Goal: Understand process/instructions

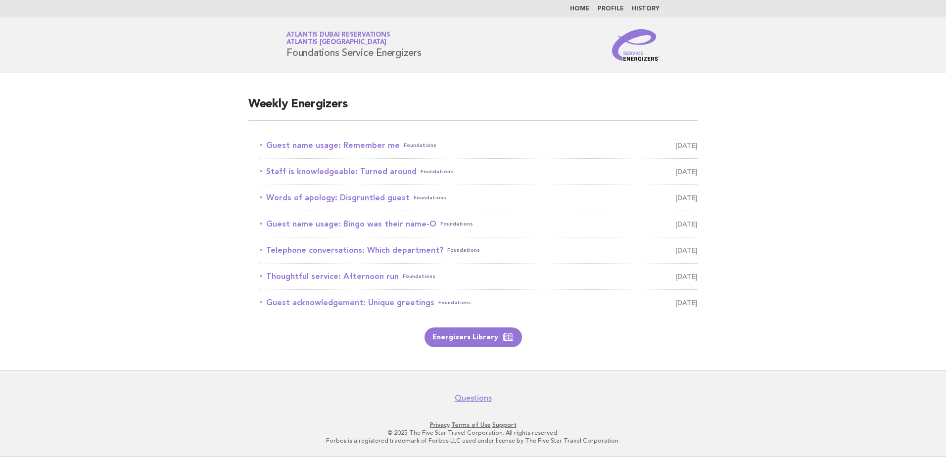
click at [582, 7] on link "Home" at bounding box center [580, 9] width 20 height 6
click at [309, 148] on link "Guest name usage: Remember me Foundations October 9" at bounding box center [479, 146] width 438 height 14
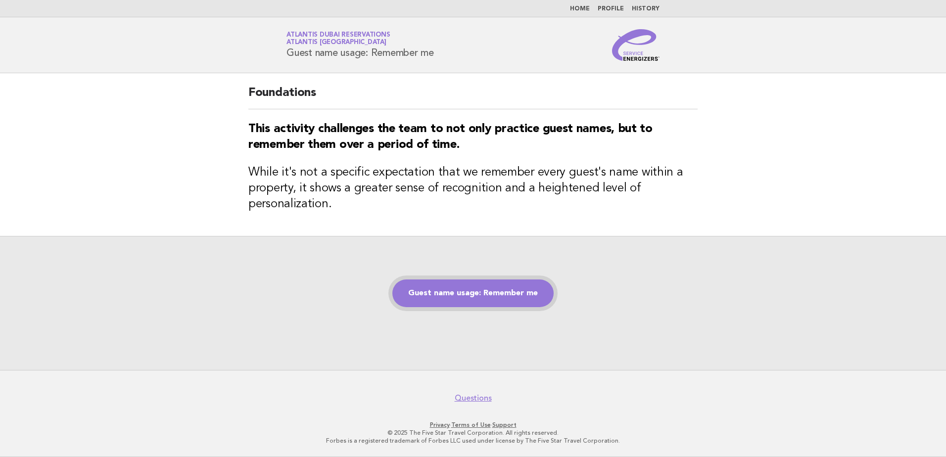
click at [472, 290] on link "Guest name usage: Remember me" at bounding box center [473, 294] width 161 height 28
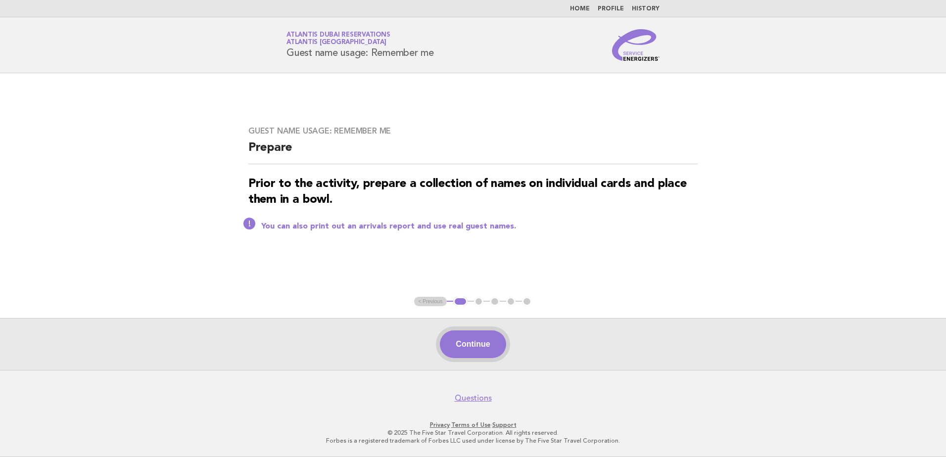
click at [484, 341] on button "Continue" at bounding box center [473, 345] width 66 height 28
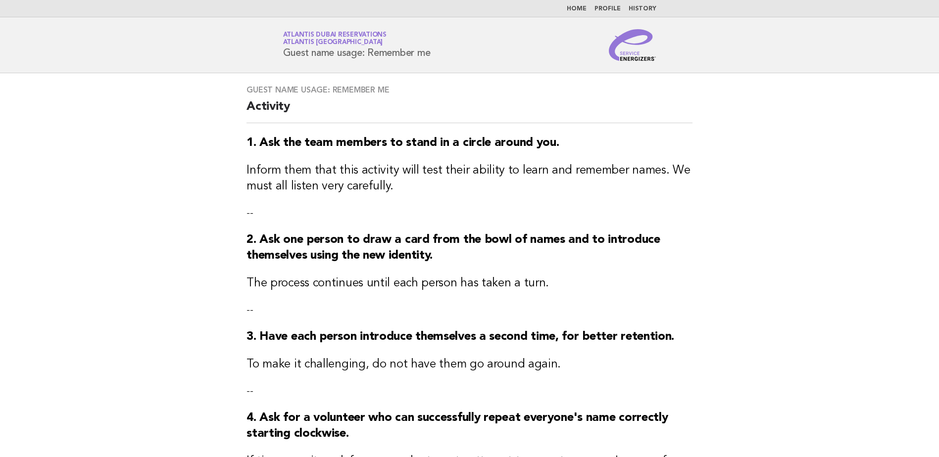
scroll to position [215, 0]
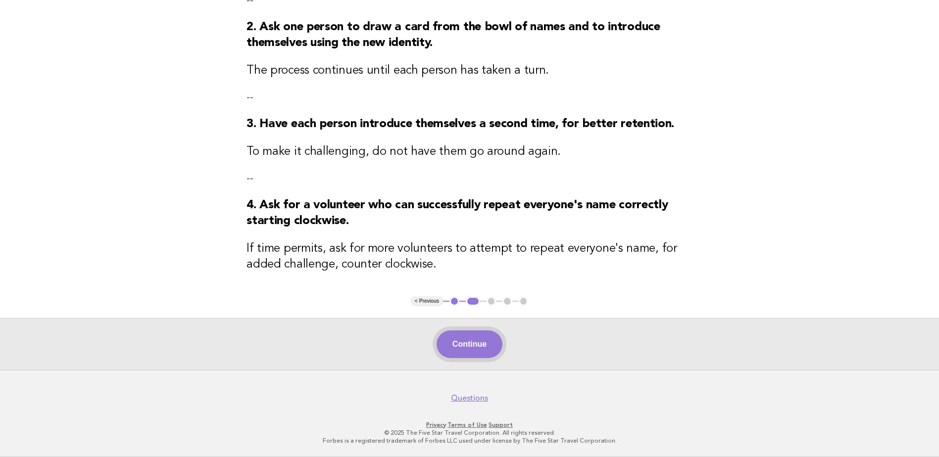
click at [463, 349] on button "Continue" at bounding box center [470, 345] width 66 height 28
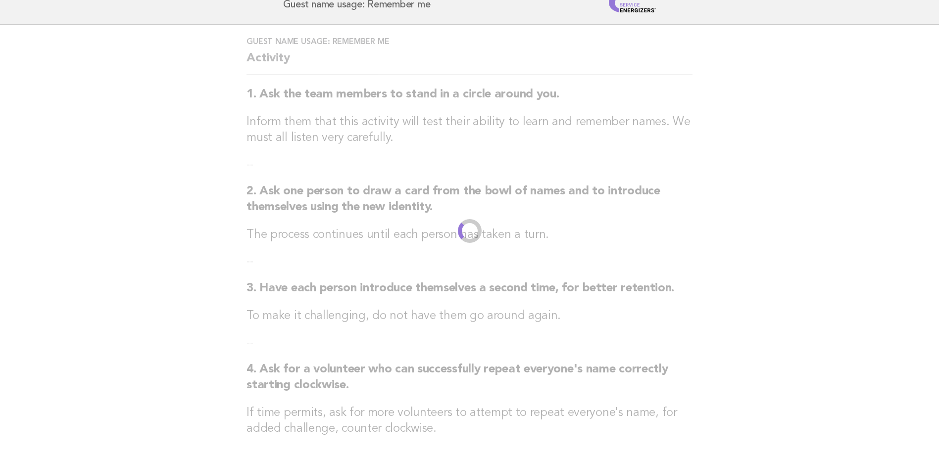
scroll to position [0, 0]
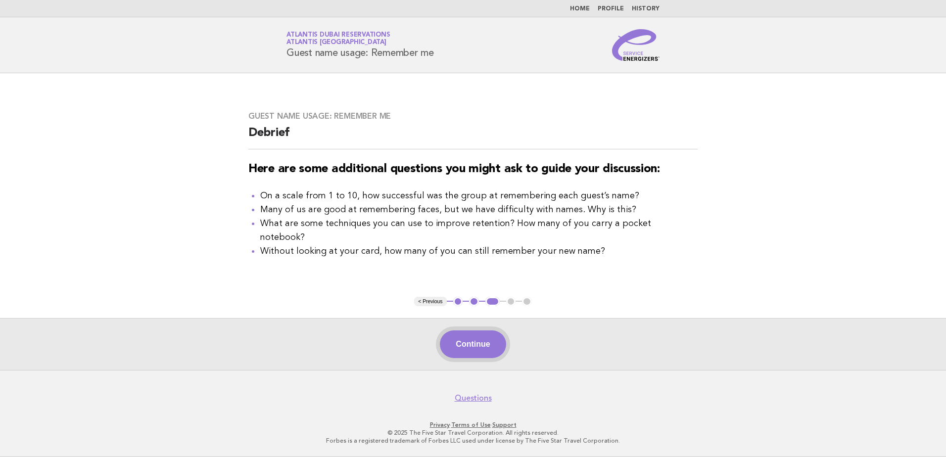
click at [478, 343] on button "Continue" at bounding box center [473, 345] width 66 height 28
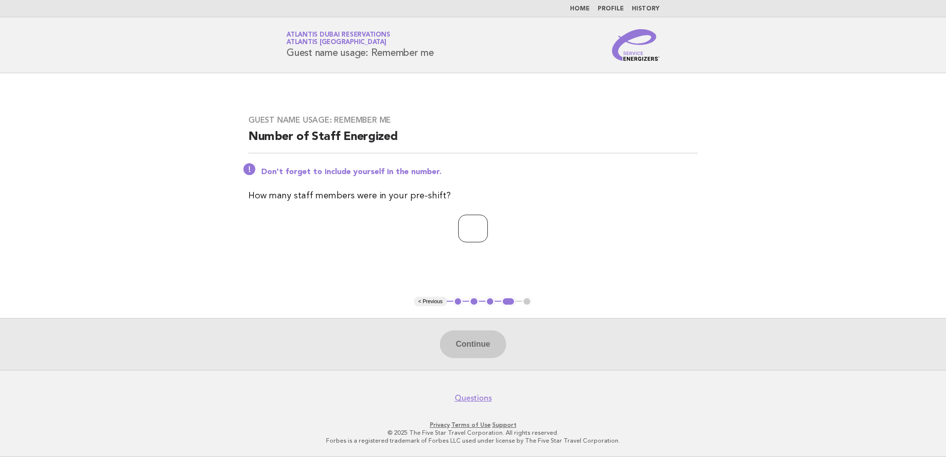
click at [463, 225] on input "number" at bounding box center [473, 229] width 30 height 28
type input "*"
click at [478, 347] on button "Continue" at bounding box center [473, 345] width 66 height 28
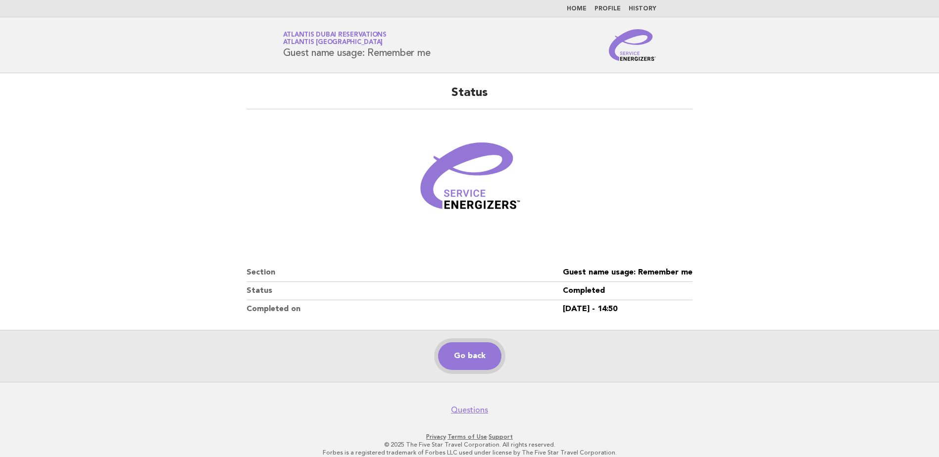
click at [475, 357] on link "Go back" at bounding box center [469, 357] width 63 height 28
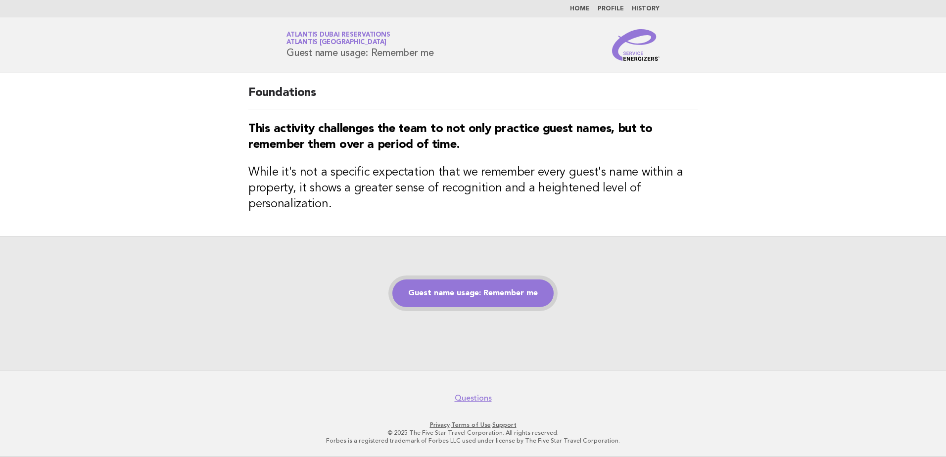
click at [482, 298] on link "Guest name usage: Remember me" at bounding box center [473, 294] width 161 height 28
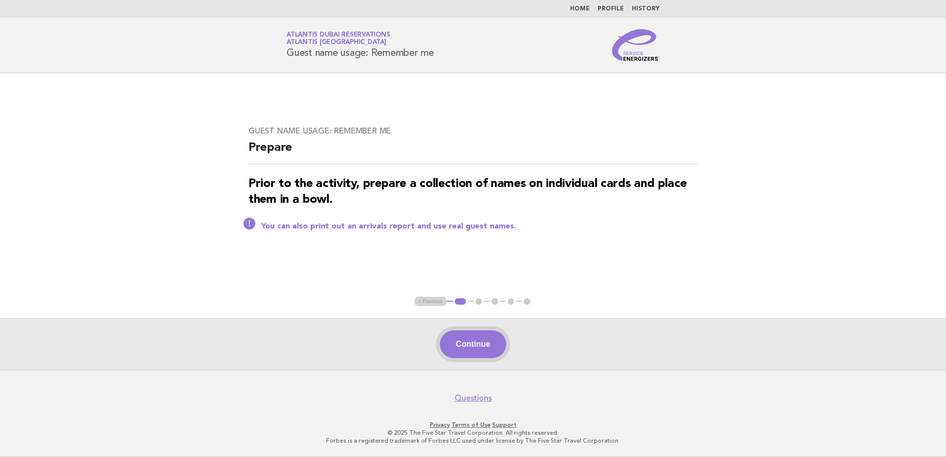
click at [486, 342] on button "Continue" at bounding box center [473, 345] width 66 height 28
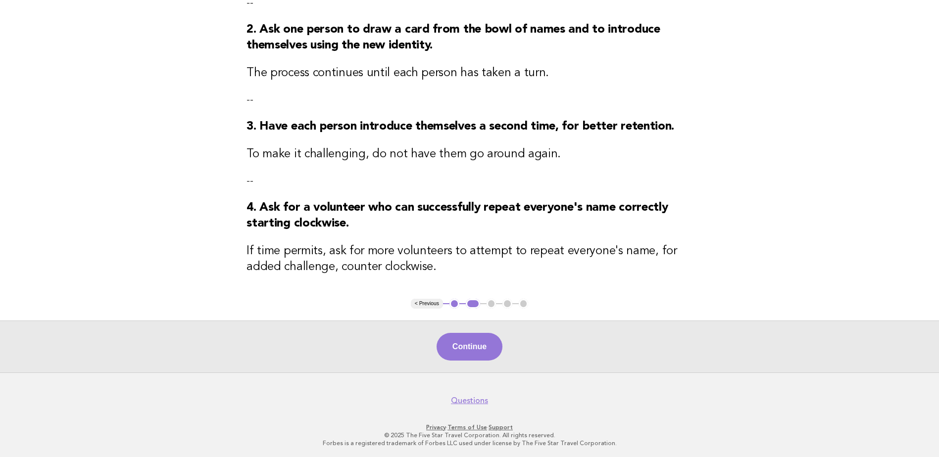
scroll to position [215, 0]
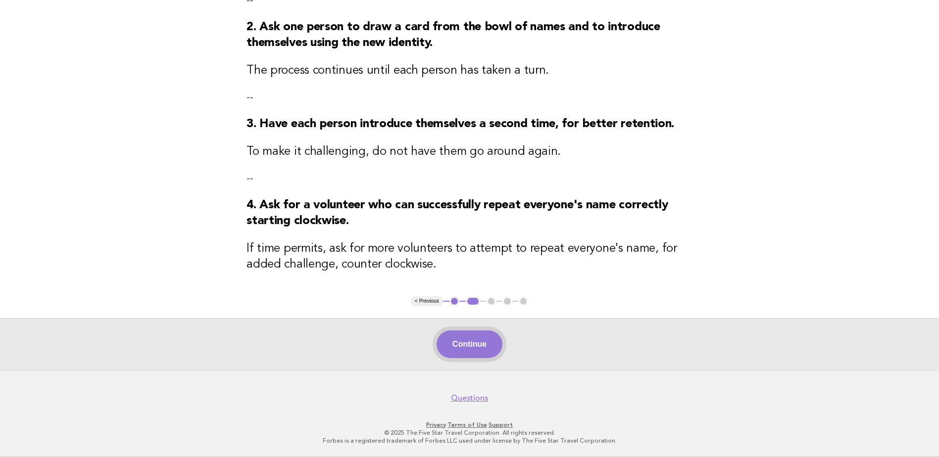
click at [471, 344] on button "Continue" at bounding box center [470, 345] width 66 height 28
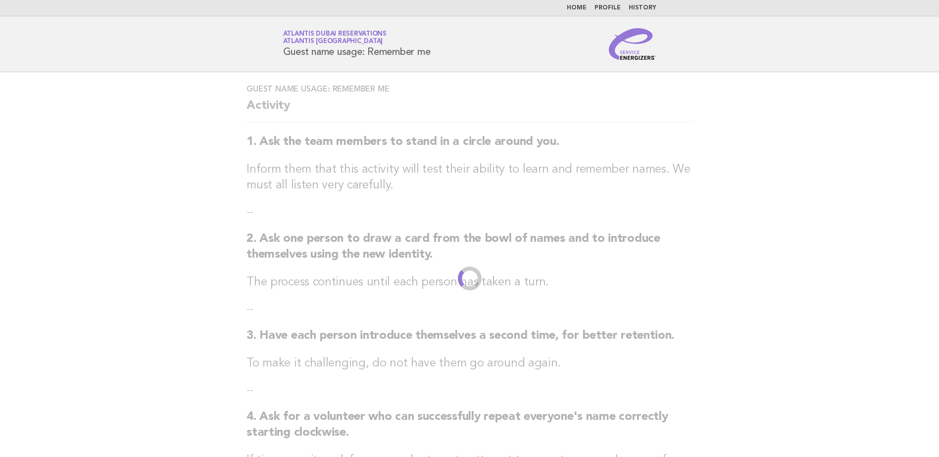
scroll to position [0, 0]
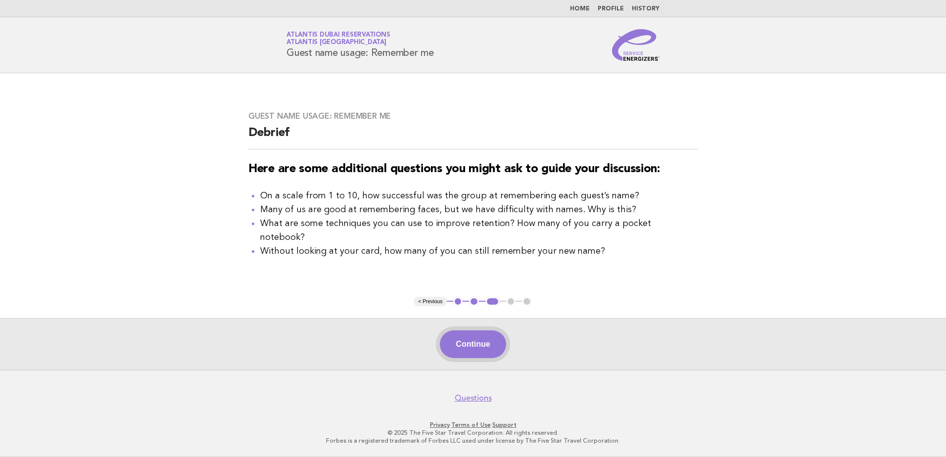
click at [490, 345] on button "Continue" at bounding box center [473, 345] width 66 height 28
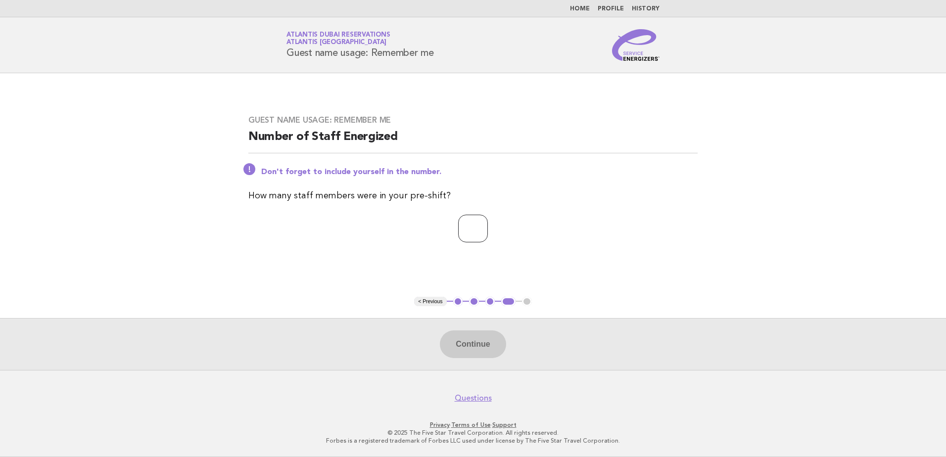
click at [483, 234] on input "number" at bounding box center [473, 229] width 30 height 28
type input "*"
click at [470, 341] on button "Continue" at bounding box center [473, 345] width 66 height 28
